Goal: Task Accomplishment & Management: Manage account settings

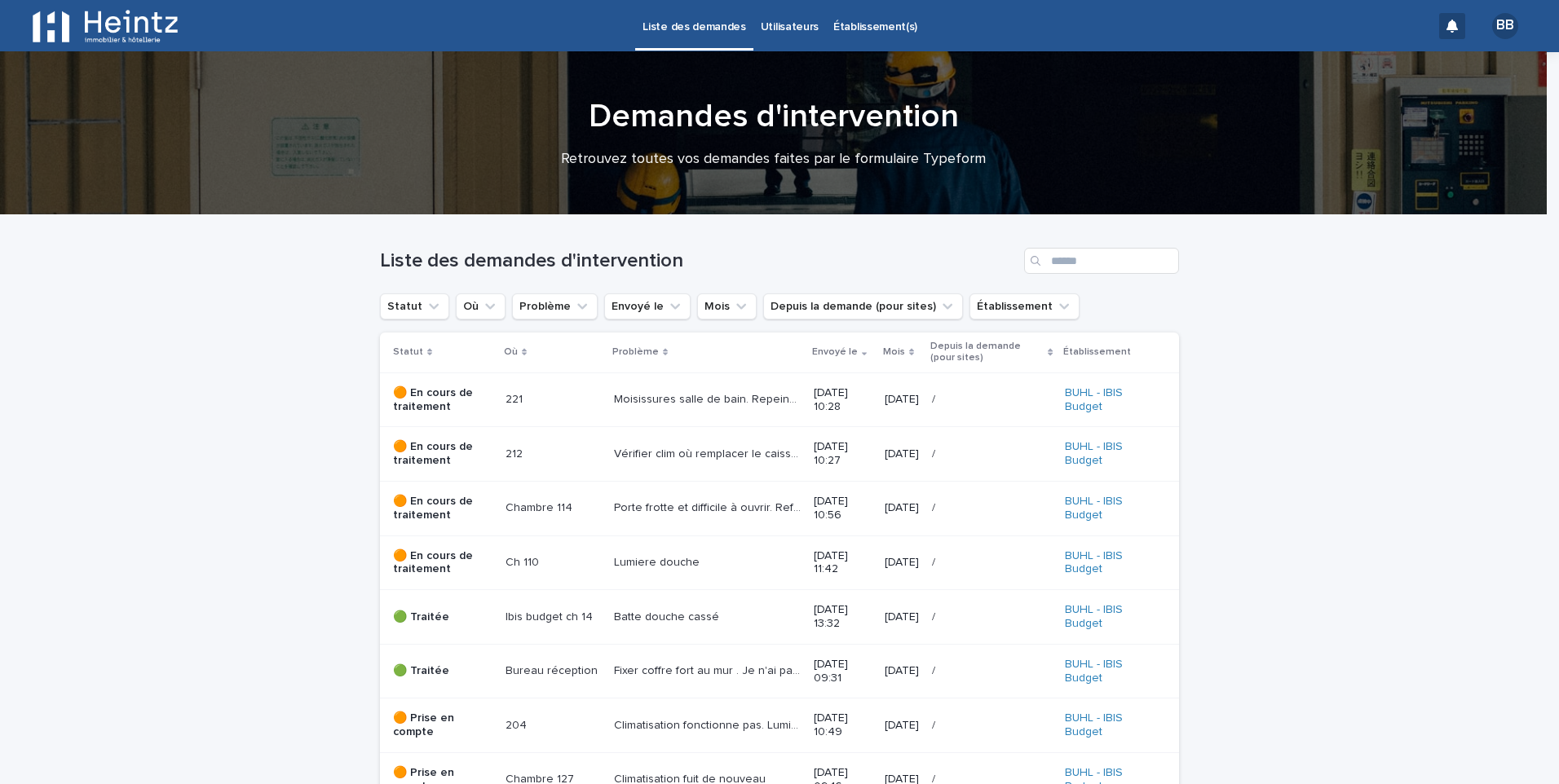
click at [1494, 27] on div "BB" at bounding box center [1505, 26] width 26 height 26
click at [1446, 67] on p "Log Out" at bounding box center [1489, 69] width 103 height 28
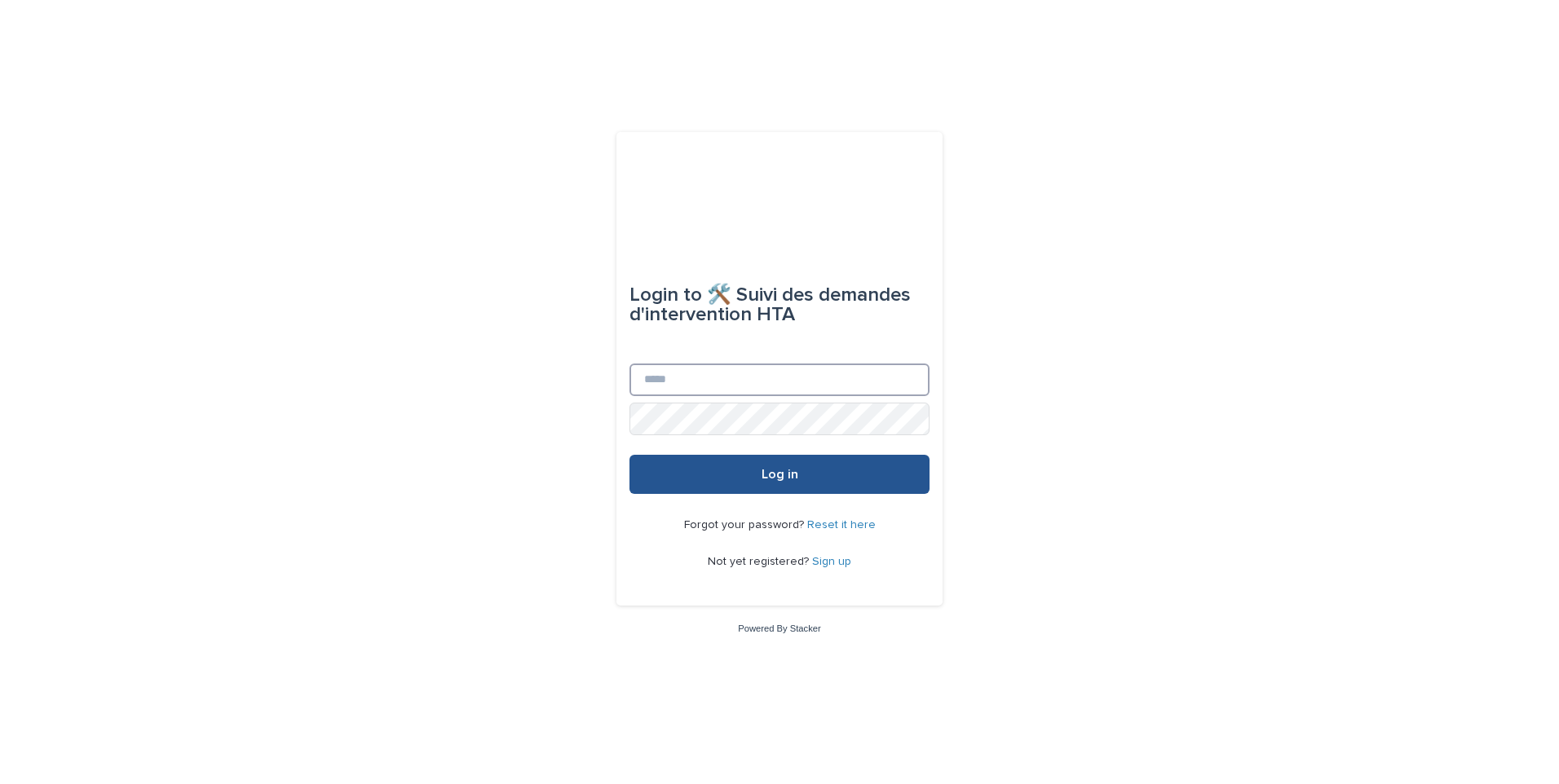
type input "**********"
